Goal: Information Seeking & Learning: Understand process/instructions

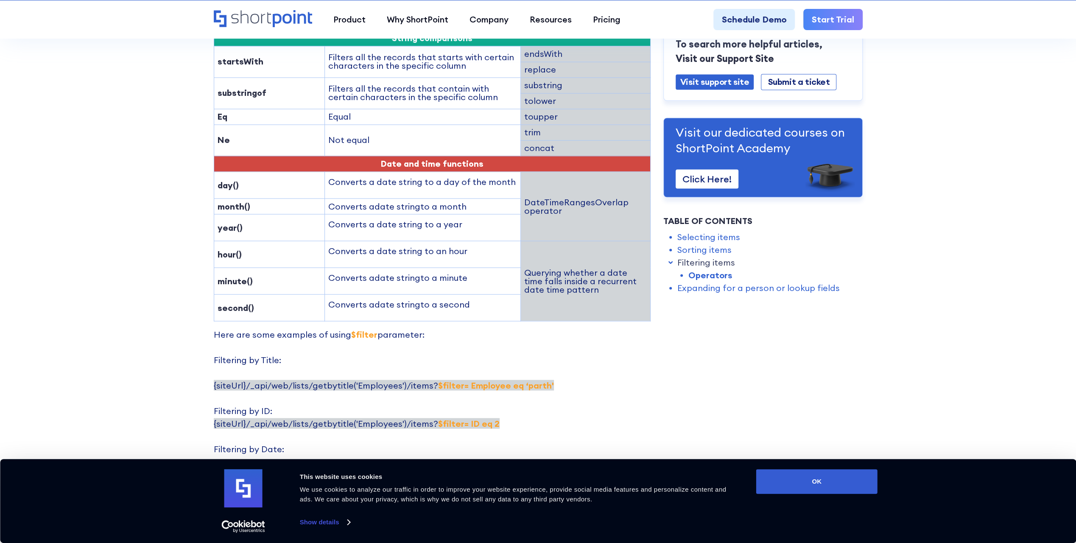
scroll to position [1697, 0]
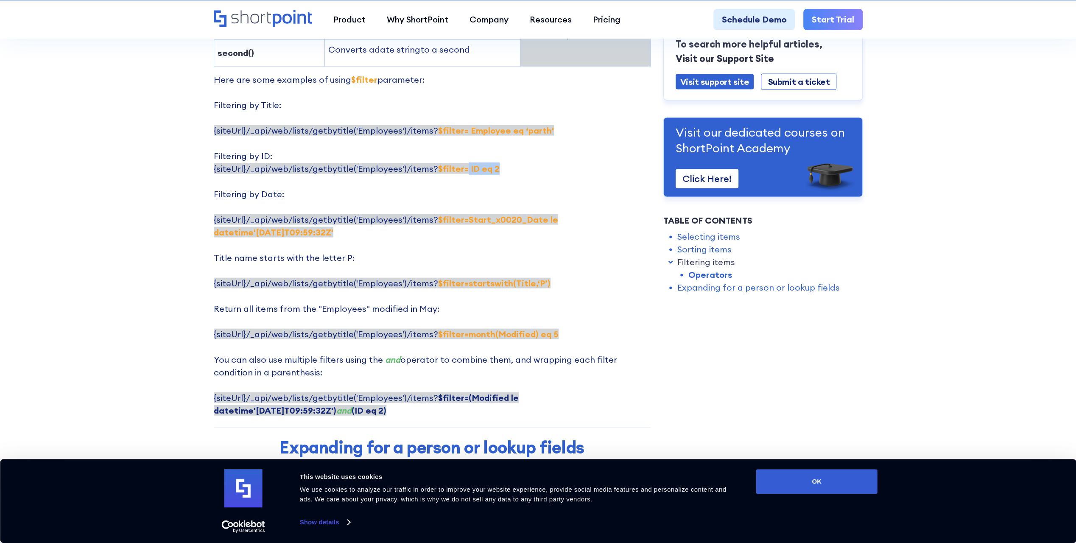
drag, startPoint x: 460, startPoint y: 101, endPoint x: 488, endPoint y: 99, distance: 28.0
click at [489, 101] on p "Here are some examples of using $filter parameter: Filtering by Title: {siteUrl…" at bounding box center [432, 245] width 437 height 344
drag, startPoint x: 488, startPoint y: 99, endPoint x: 484, endPoint y: 64, distance: 35.0
click at [484, 125] on span "{siteUrl}/_api/web/lists/getbytitle('Employees')/items? $filter= Employee eq ‘[…" at bounding box center [384, 130] width 340 height 11
drag, startPoint x: 484, startPoint y: 64, endPoint x: 445, endPoint y: 68, distance: 38.8
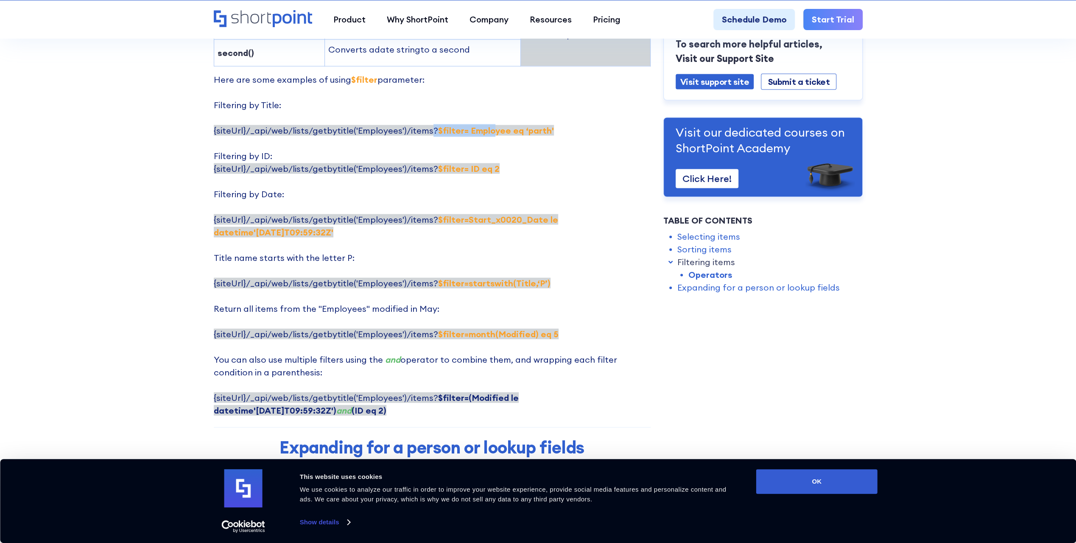
click at [445, 73] on p "Here are some examples of using $filter parameter: Filtering by Title: {siteUrl…" at bounding box center [432, 245] width 437 height 344
click at [429, 125] on span "{siteUrl}/_api/web/lists/getbytitle('Employees')/items? $filter= Employee eq ‘[…" at bounding box center [384, 130] width 340 height 11
drag, startPoint x: 431, startPoint y: 63, endPoint x: 542, endPoint y: 62, distance: 110.3
click at [542, 73] on p "Here are some examples of using $filter parameter: Filtering by Title: {siteUrl…" at bounding box center [432, 245] width 437 height 344
copy strong "$filter= Employee eq ‘parth'"
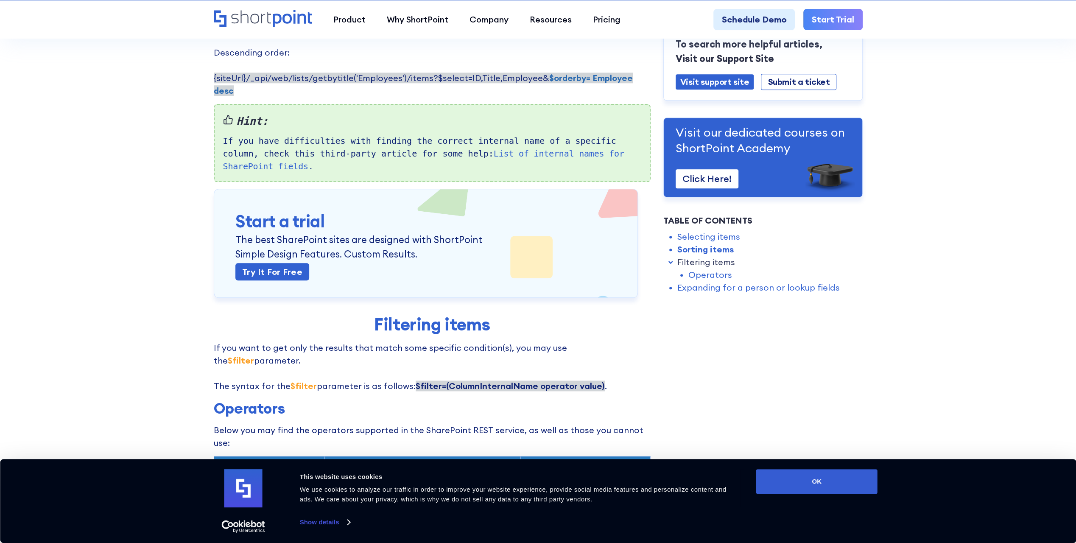
scroll to position [594, 0]
